Goal: Task Accomplishment & Management: Complete application form

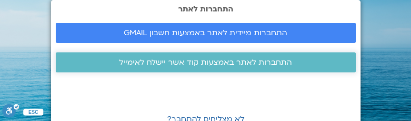
click at [233, 61] on span "התחברות לאתר באמצעות קוד אשר יישלח לאימייל" at bounding box center [205, 62] width 173 height 9
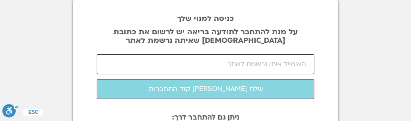
click at [237, 62] on input "email" at bounding box center [206, 64] width 218 height 20
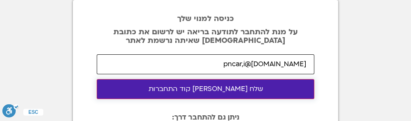
type input "pncar,i@[DOMAIN_NAME]"
click at [199, 88] on button "שלח [PERSON_NAME] קוד התחברות" at bounding box center [206, 89] width 218 height 20
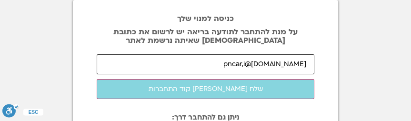
drag, startPoint x: 306, startPoint y: 65, endPoint x: 204, endPoint y: 74, distance: 102.4
click at [204, 74] on form "pncar,i@[DOMAIN_NAME] שלח [PERSON_NAME] קוד התחברות התחבר לאתר" at bounding box center [206, 76] width 218 height 45
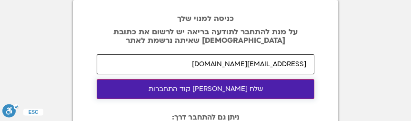
type input "[EMAIL_ADDRESS][DOMAIN_NAME]"
click at [177, 86] on button "שלח [PERSON_NAME] קוד התחברות" at bounding box center [206, 89] width 218 height 20
click at [207, 91] on button "שלח [PERSON_NAME] קוד התחברות" at bounding box center [206, 89] width 218 height 20
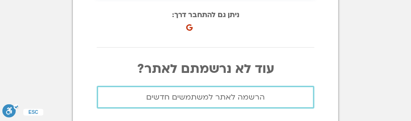
scroll to position [110, 0]
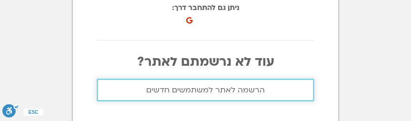
click at [182, 89] on span "הרשמה לאתר למשתמשים חדשים" at bounding box center [205, 90] width 119 height 9
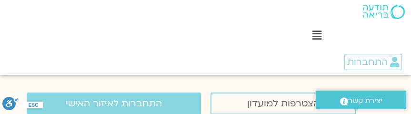
scroll to position [305, 0]
